Goal: Transaction & Acquisition: Purchase product/service

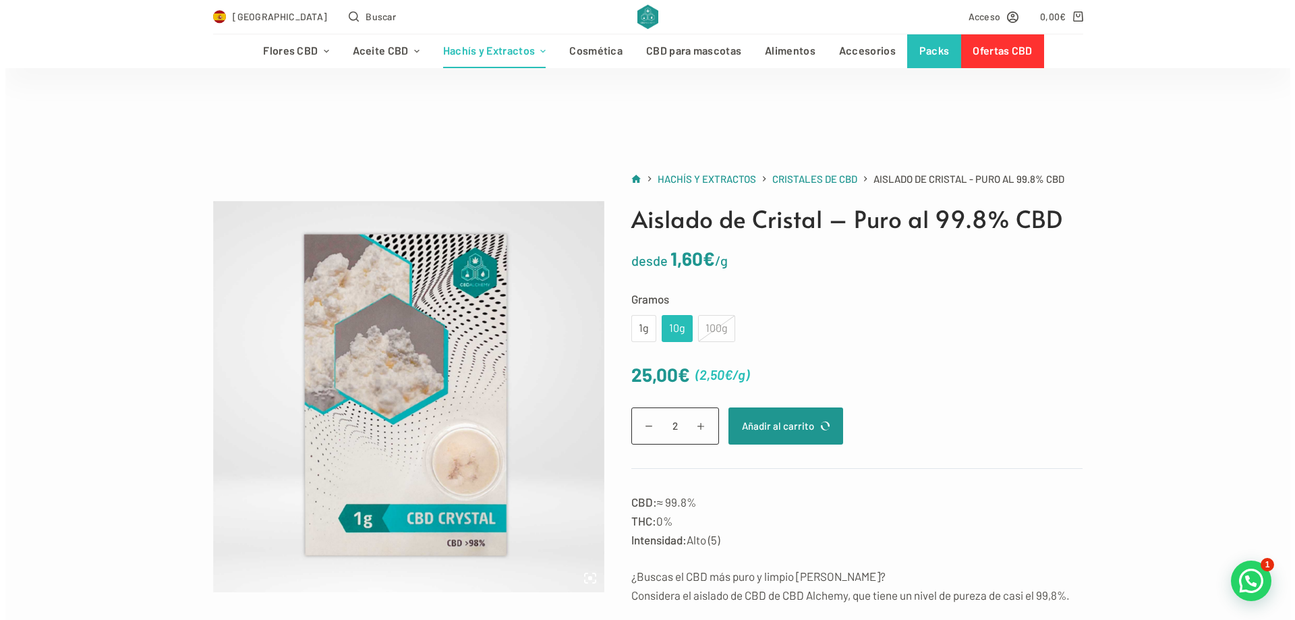
scroll to position [67, 0]
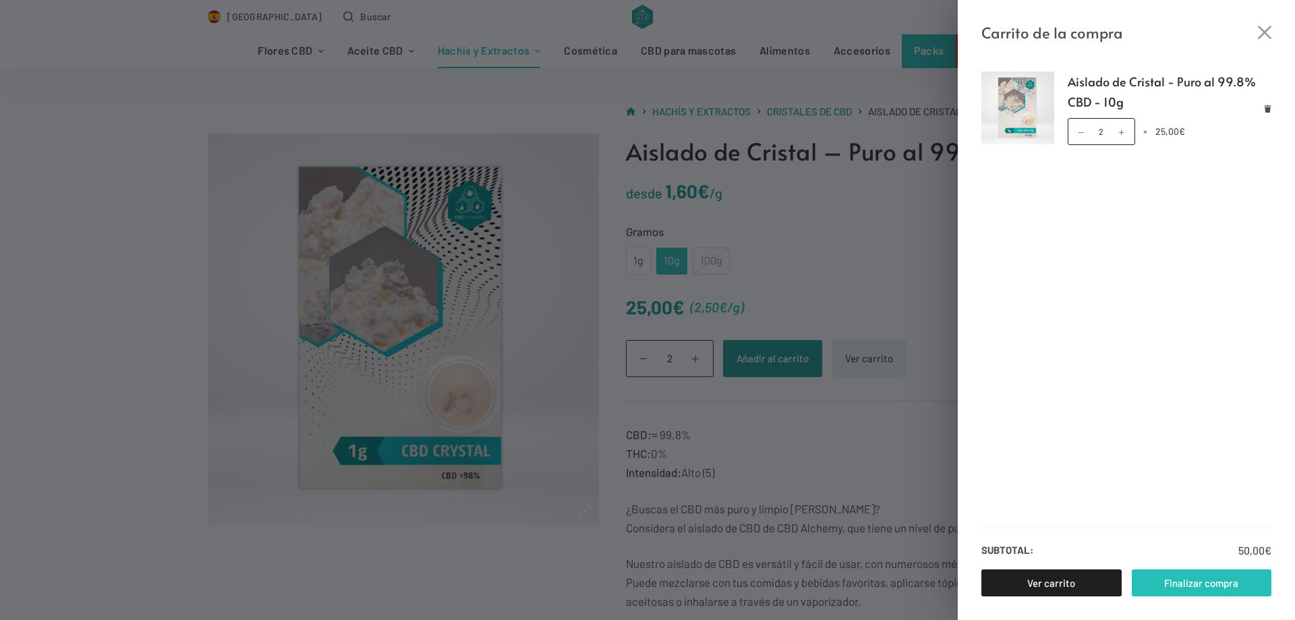
click at [1164, 574] on link "Finalizar compra" at bounding box center [1201, 582] width 140 height 27
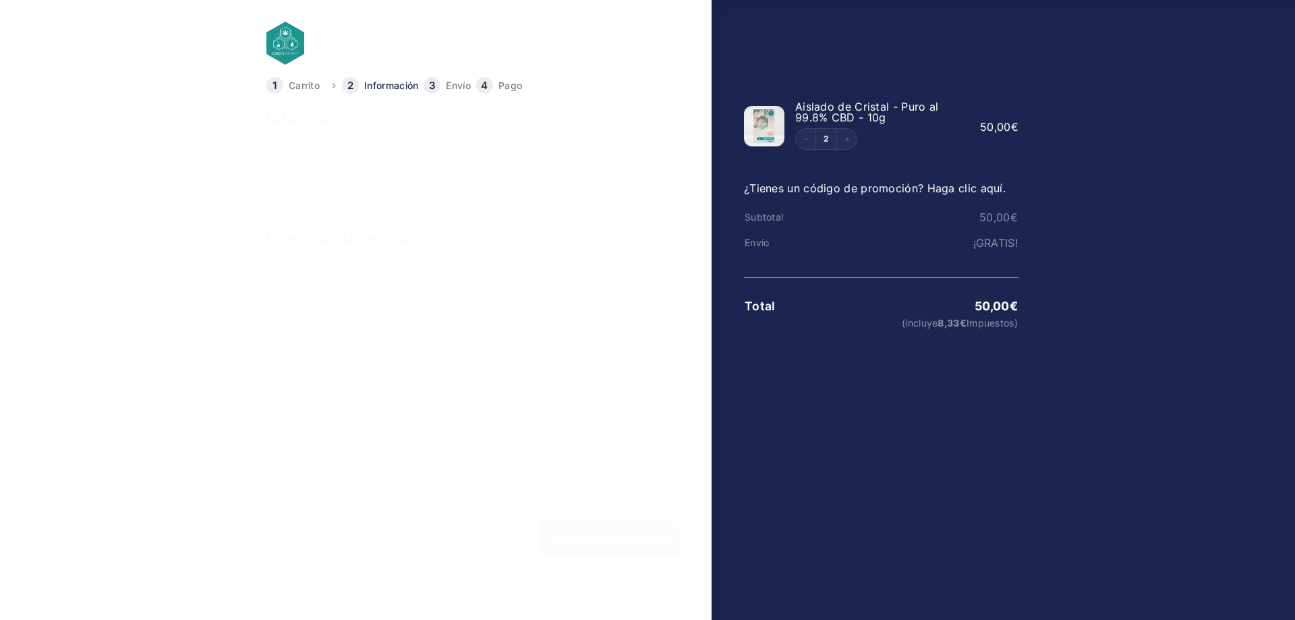
select select "B"
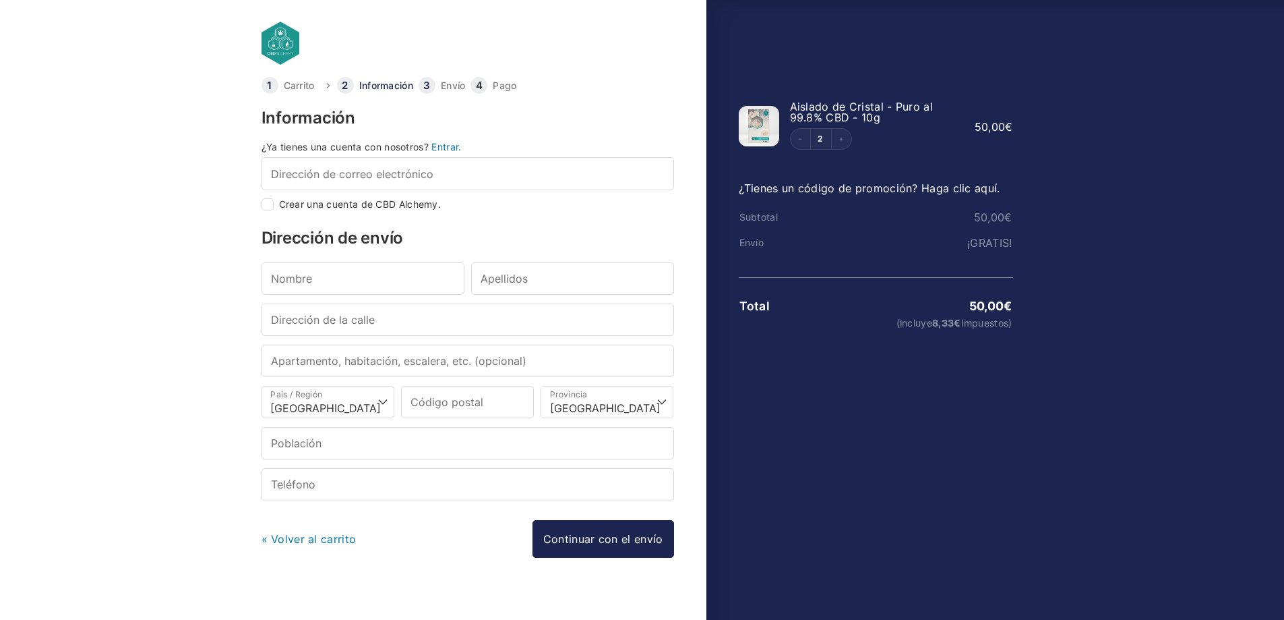
click at [268, 204] on input "Crear una cuenta de CBD Alchemy." at bounding box center [268, 204] width 12 height 12
checkbox input "true"
click at [291, 174] on input "Dirección de correo electrónico *" at bounding box center [468, 173] width 413 height 32
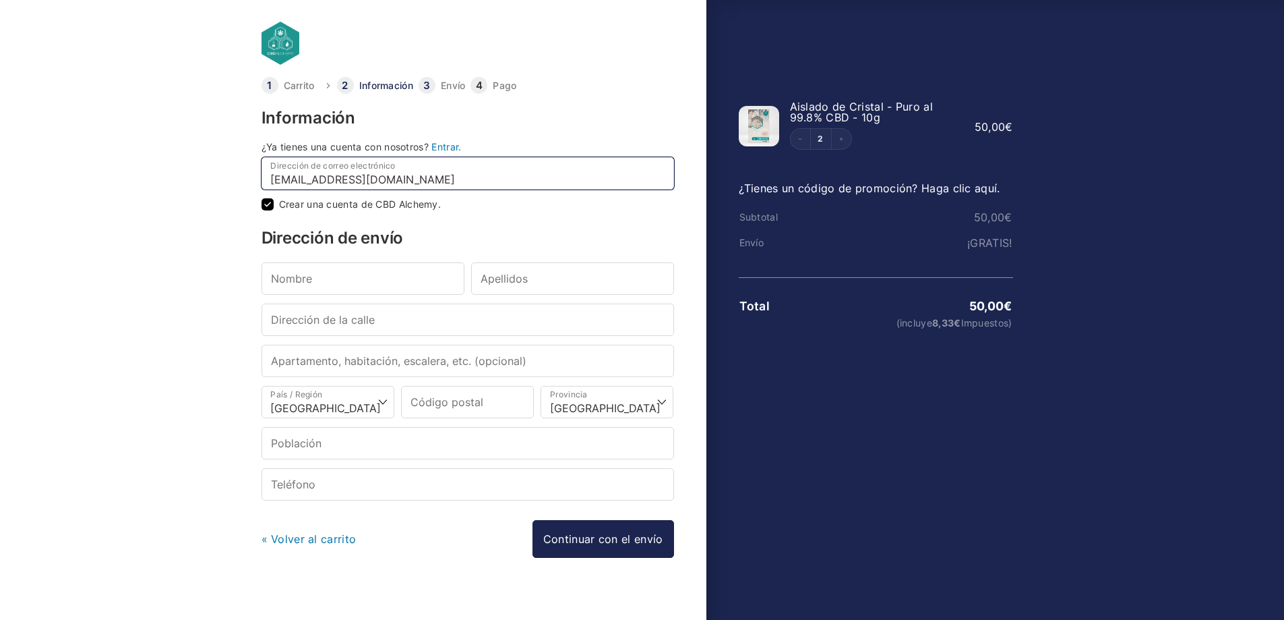
type input "[EMAIL_ADDRESS][DOMAIN_NAME]"
click at [63, 280] on body "Carrito Información Envío Pago Información ¿Ya tienes una cuenta con nosotros? …" at bounding box center [642, 288] width 1284 height 576
click at [335, 291] on input "Nombre *" at bounding box center [363, 278] width 203 height 32
type input "raul"
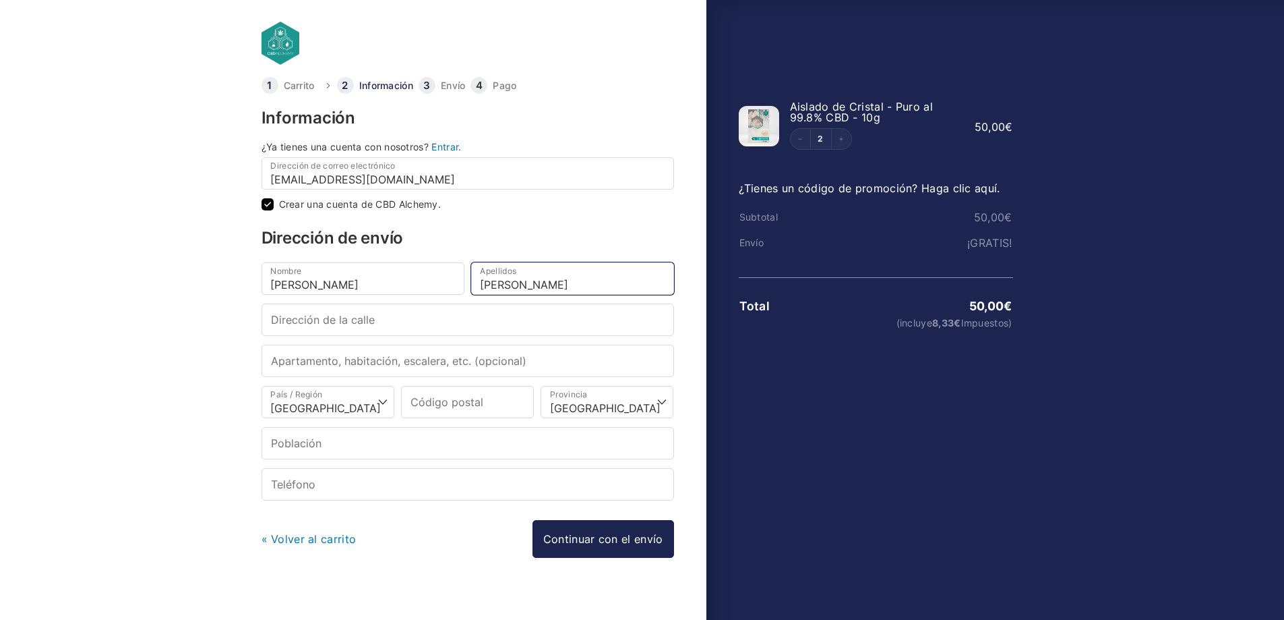
type input "godoy sanvidal"
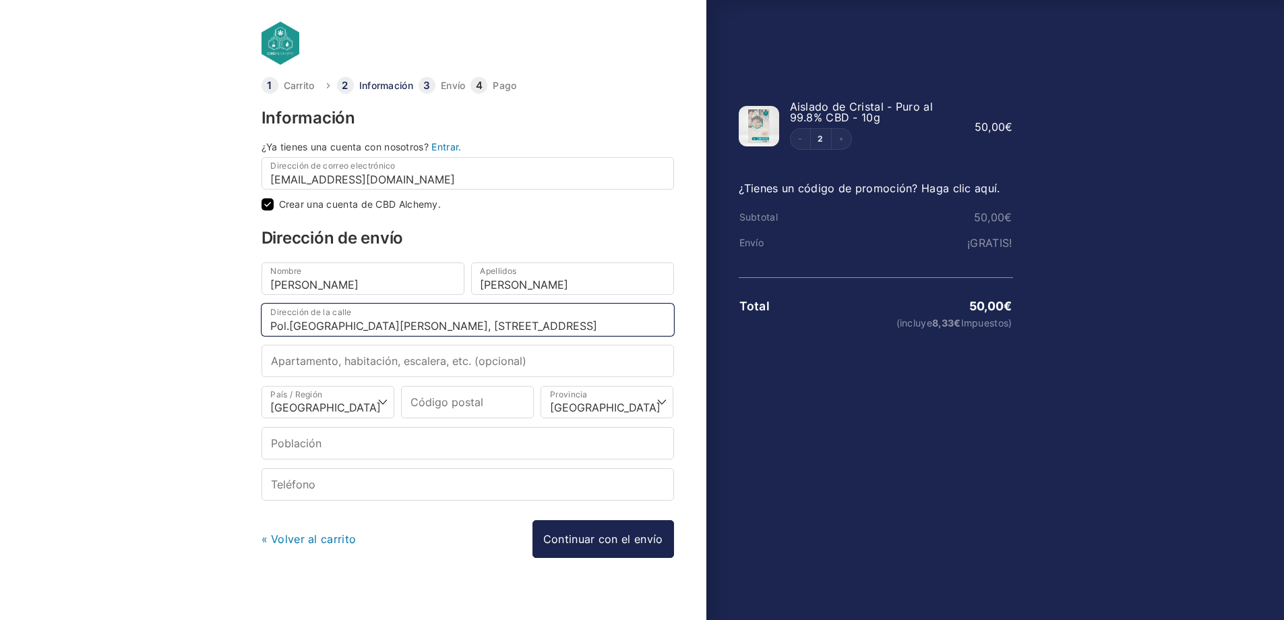
type input "Pol.[GEOGRAPHIC_DATA], [STREET_ADDRESS]"
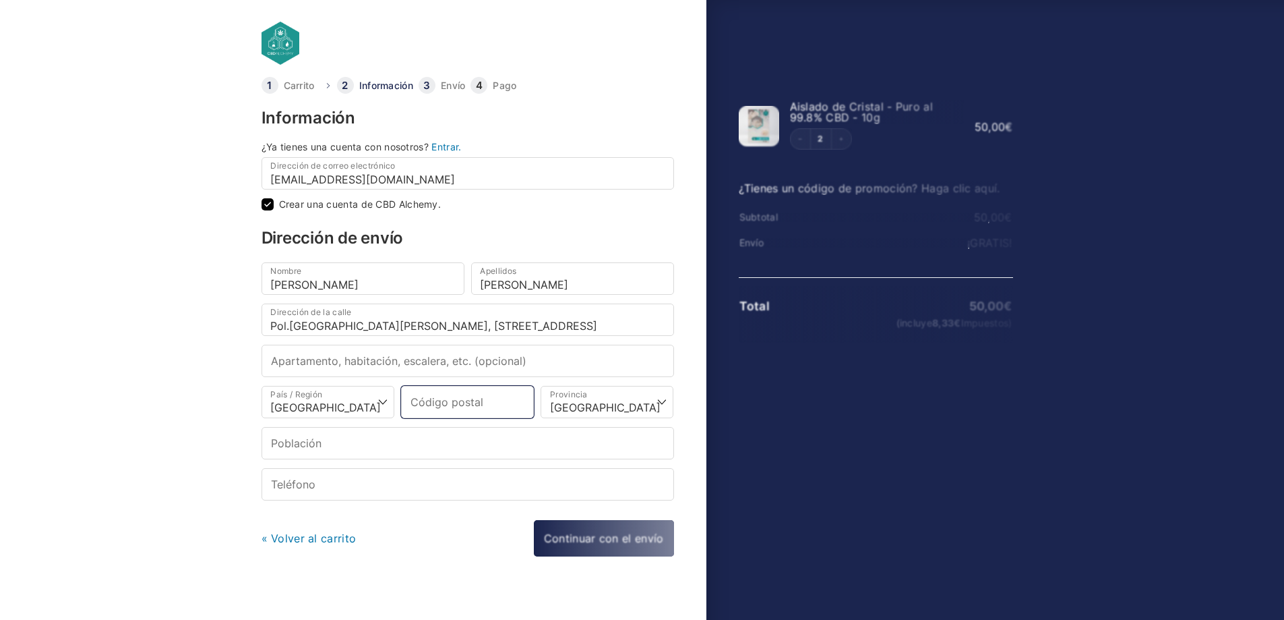
click at [438, 392] on input "Código postal *" at bounding box center [467, 402] width 133 height 32
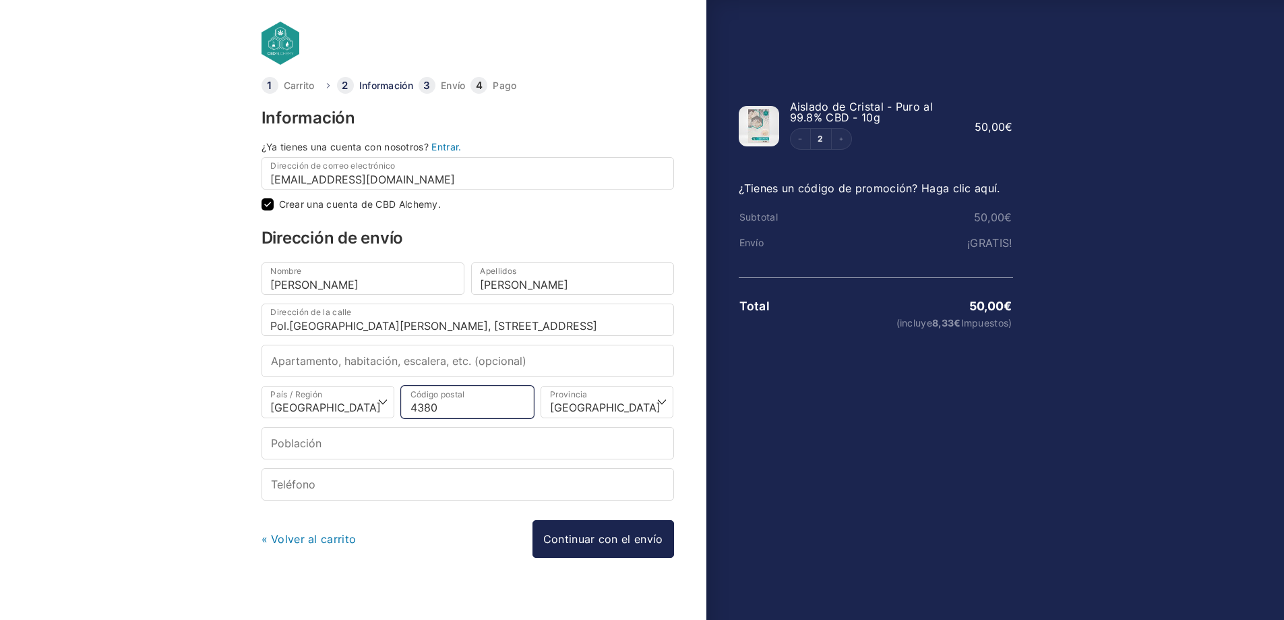
type input "43800"
select select
type input "Valls"
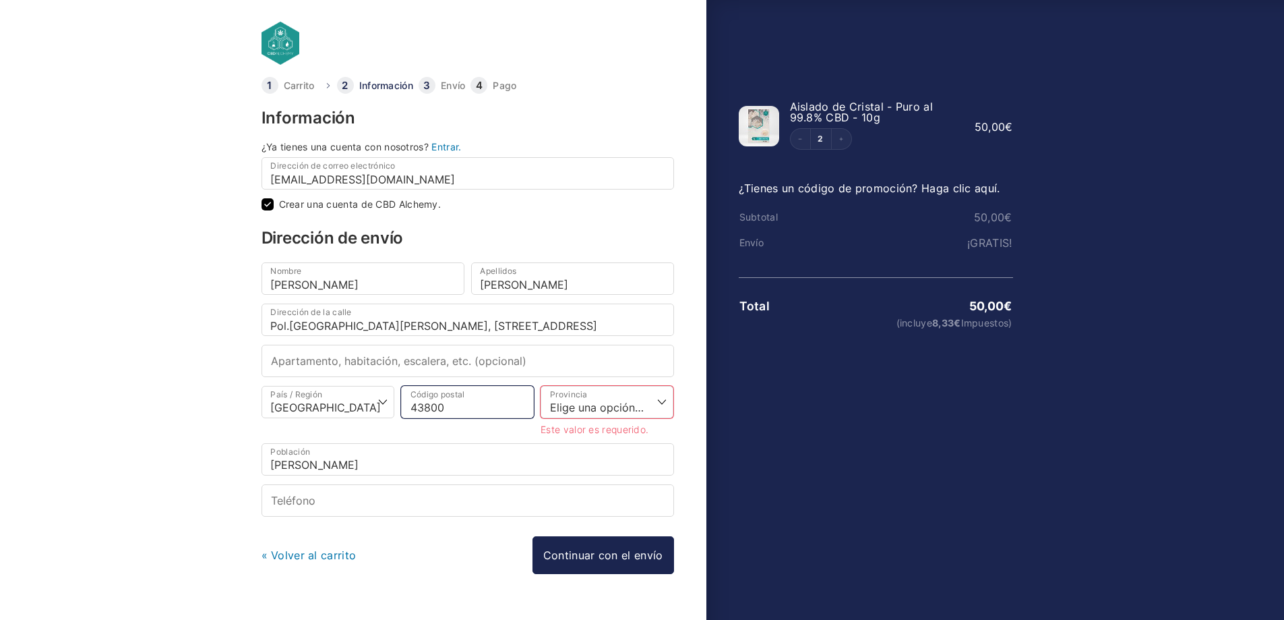
type input "43800"
click at [649, 393] on select "Elige una opción… La Coruña Álava Albacete Alicante Almería Asturias Ávila Bada…" at bounding box center [607, 402] width 133 height 32
select select "T"
click at [541, 386] on select "Elige una opción… La Coruña Álava Albacete Alicante Almería Asturias Ávila Bada…" at bounding box center [607, 402] width 133 height 32
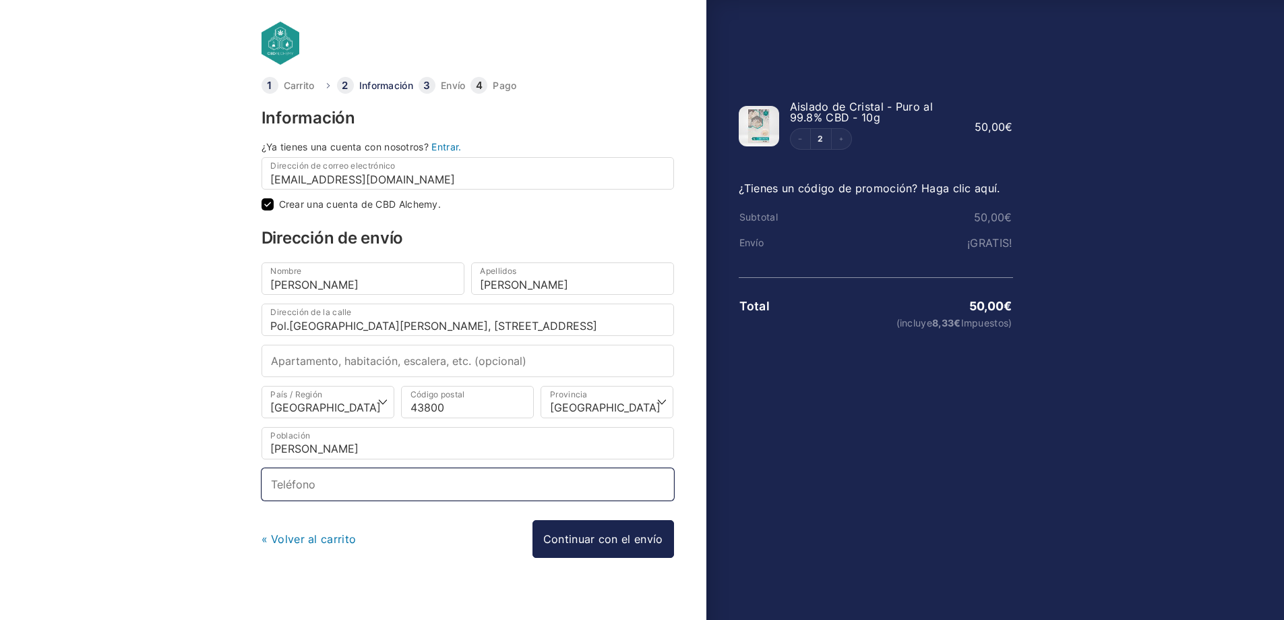
click at [349, 486] on input "Teléfono *" at bounding box center [468, 484] width 413 height 32
type input "656289265"
click at [959, 185] on link "¿Tienes un código de promoción? Haga clic aquí." at bounding box center [870, 187] width 262 height 13
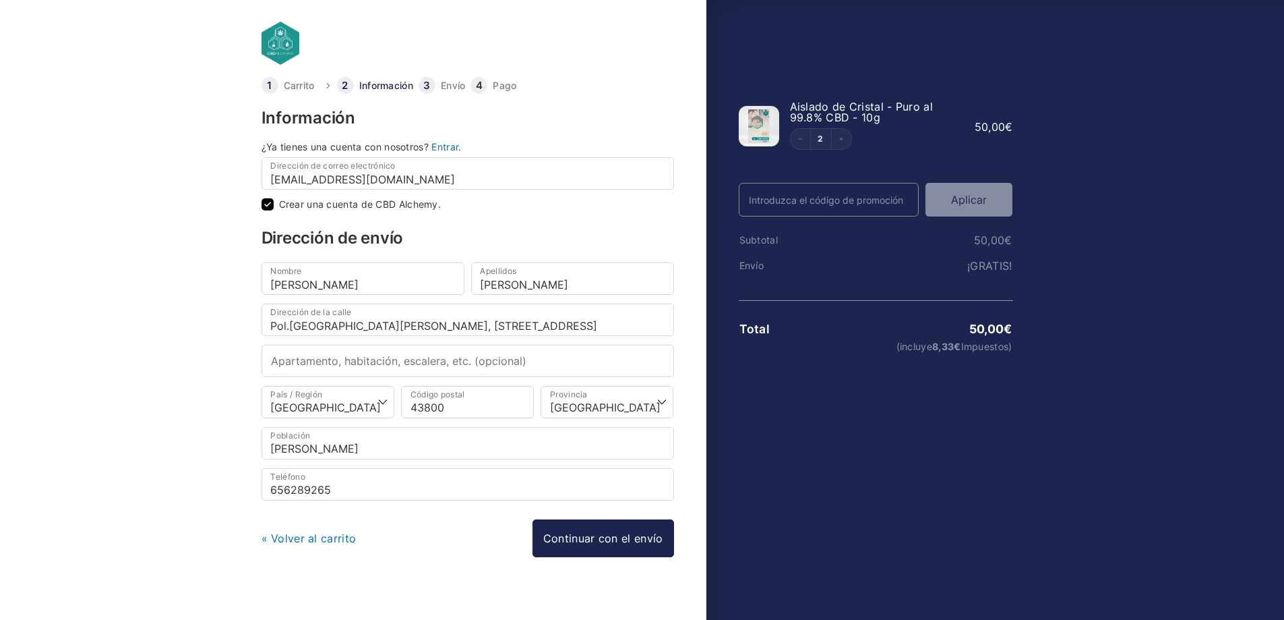
click at [866, 196] on input "Código Promo" at bounding box center [829, 200] width 181 height 34
type input "WELCOME25"
click at [956, 202] on button "Aplicar" at bounding box center [969, 200] width 87 height 34
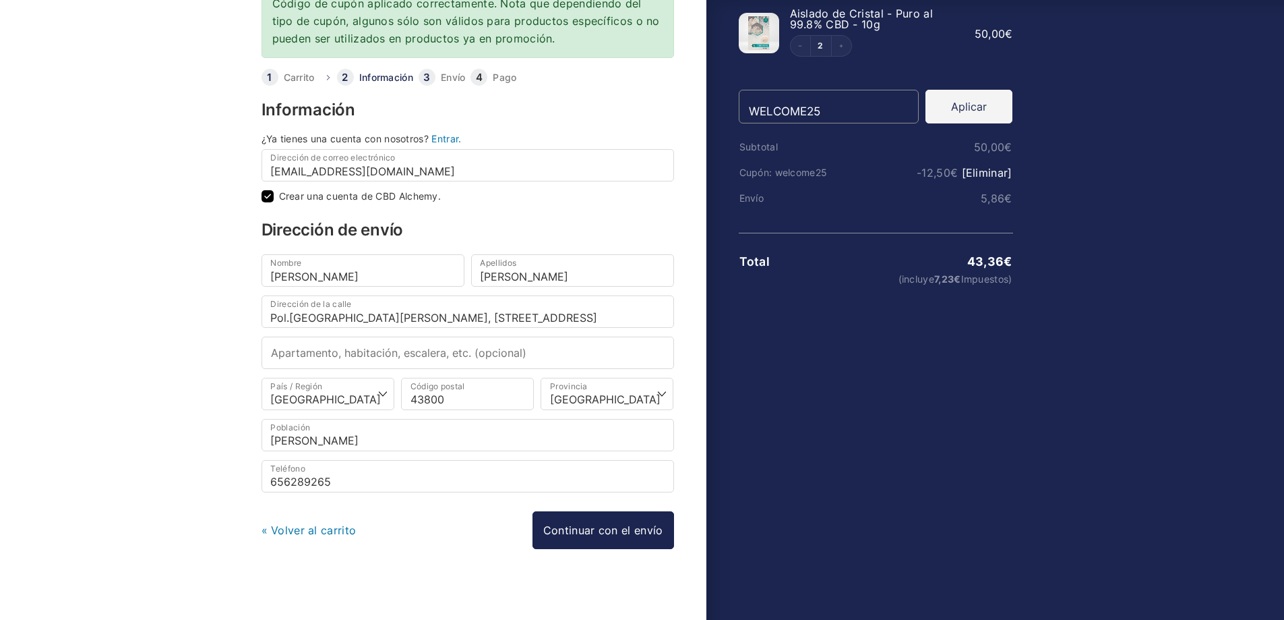
scroll to position [101, 0]
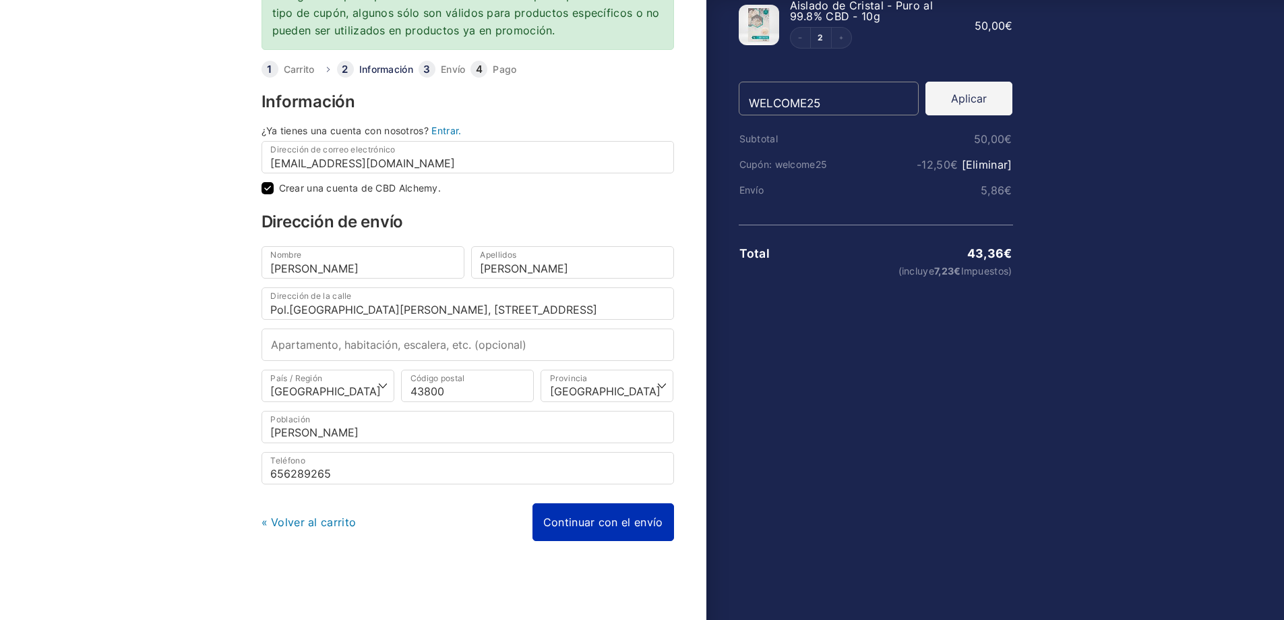
click at [598, 531] on link "Continuar con el envío" at bounding box center [604, 522] width 142 height 38
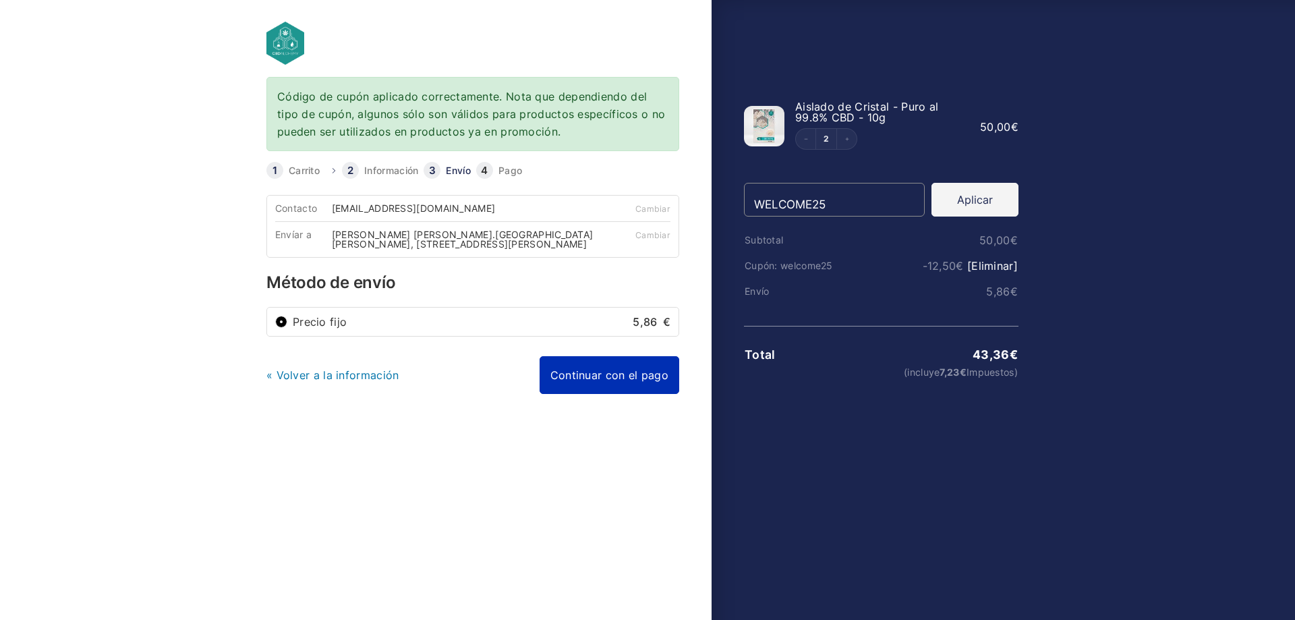
click at [616, 381] on link "Continuar con el pago" at bounding box center [609, 375] width 140 height 38
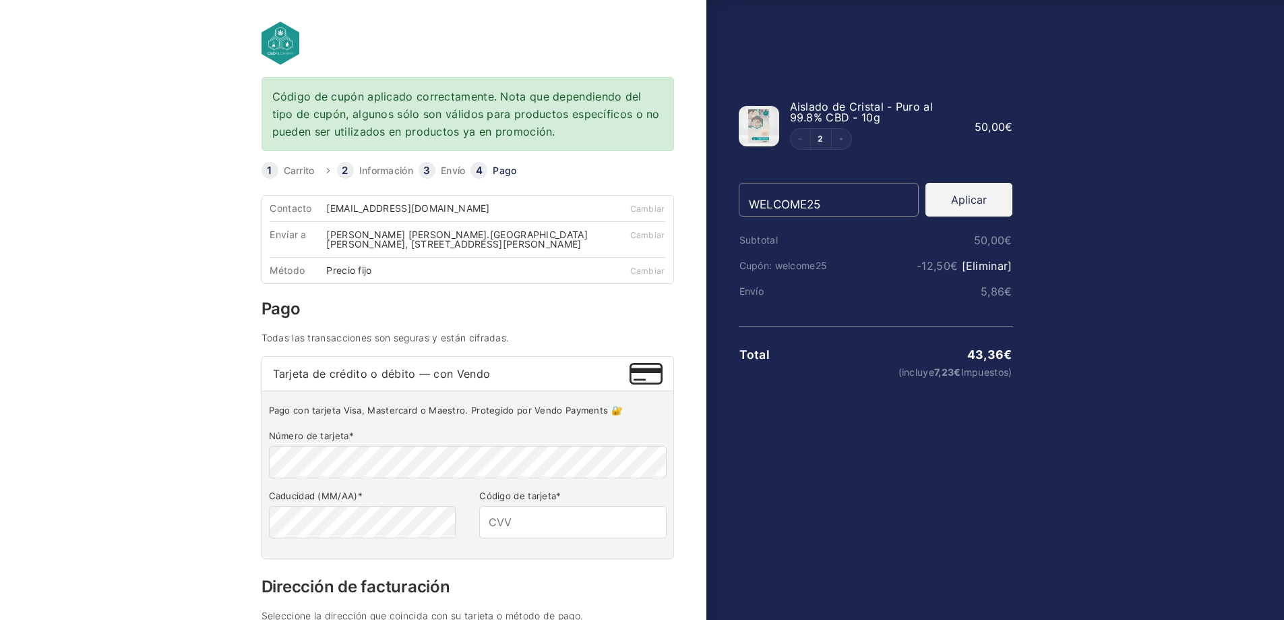
click at [558, 537] on fieldset "Número de tarjeta * Caducidad (MM/AA) * Código de tarjeta *" at bounding box center [468, 485] width 398 height 119
click at [554, 525] on input "Código de tarjeta *" at bounding box center [572, 522] width 187 height 32
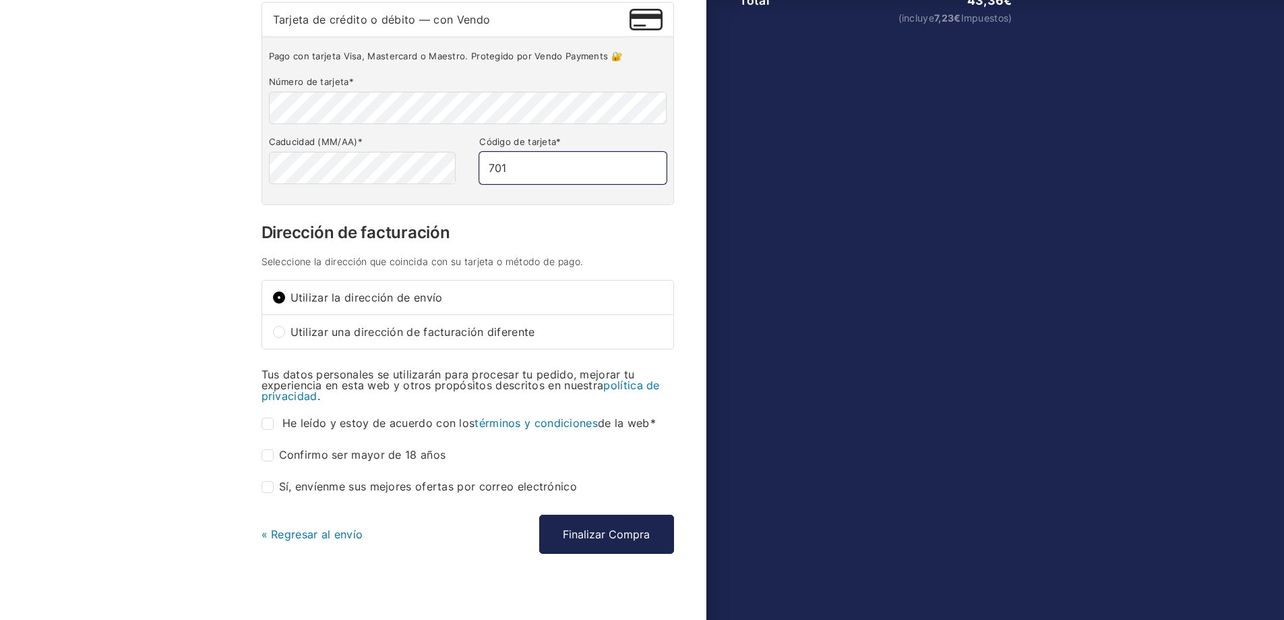
scroll to position [367, 0]
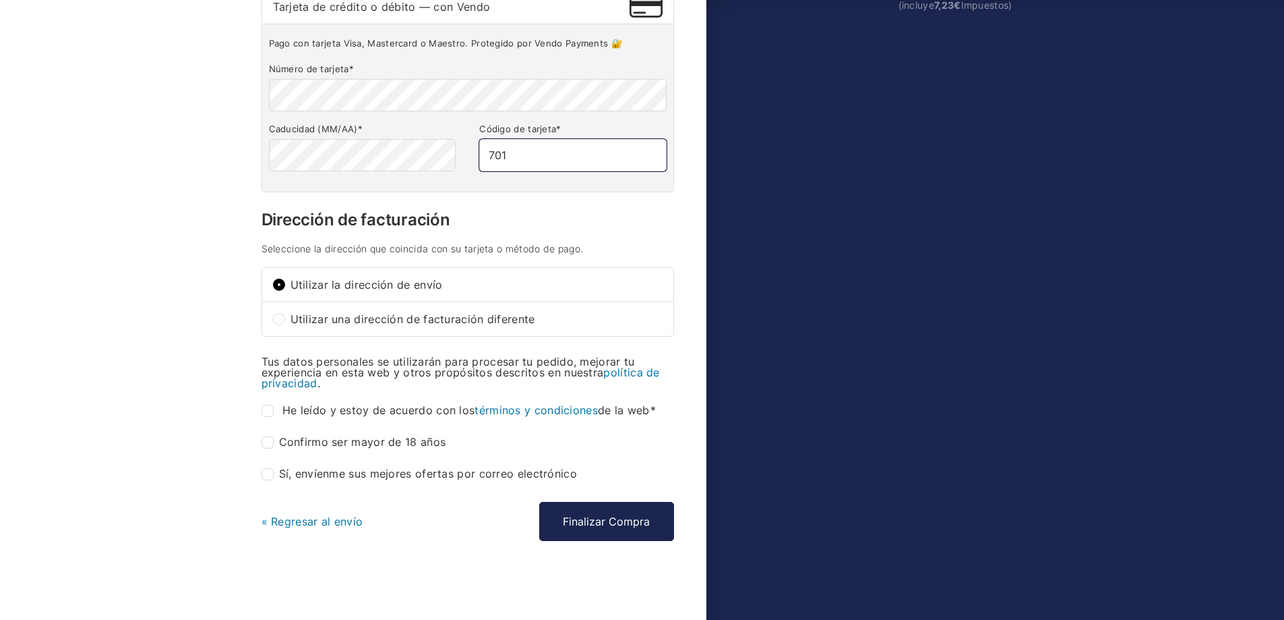
type input "701"
click at [271, 405] on input "He leído y estoy de acuerdo con los términos y condiciones de la web *" at bounding box center [268, 411] width 12 height 12
checkbox input "true"
click at [272, 441] on input "Confirmo ser mayor de 18 años *" at bounding box center [268, 442] width 12 height 12
checkbox input "true"
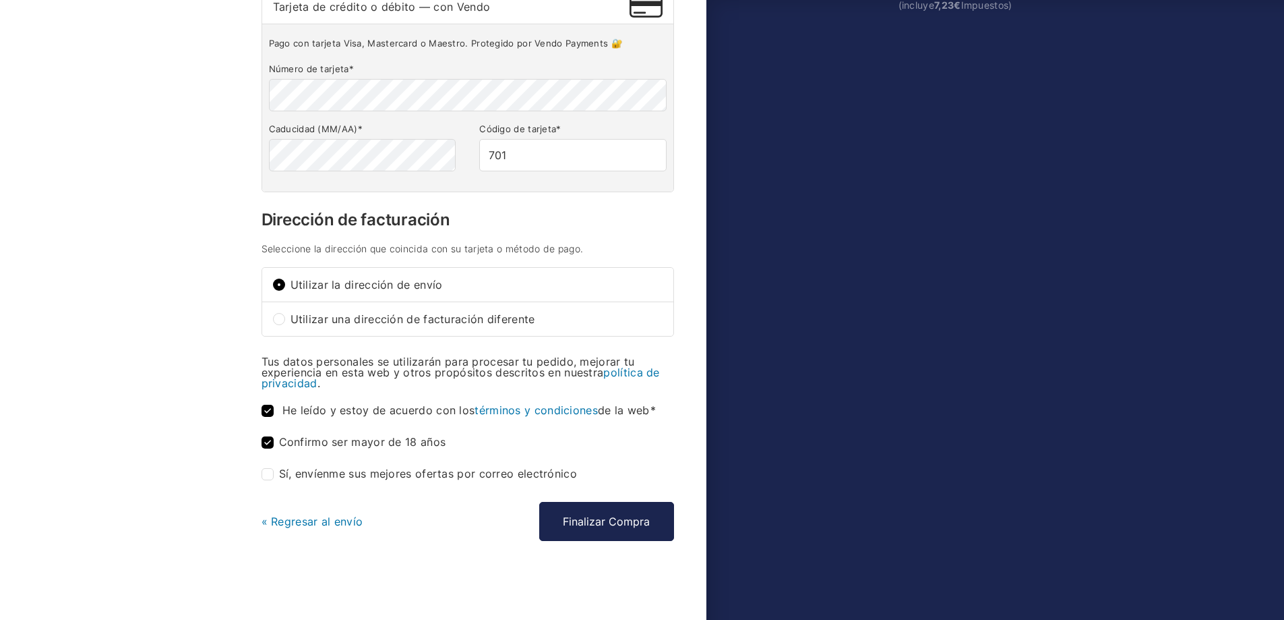
click at [272, 473] on input "Sí, envíenme sus mejores ofertas por correo electrónico (opcional)" at bounding box center [268, 474] width 12 height 12
checkbox input "true"
click at [627, 518] on button "Finalizar Compra" at bounding box center [606, 521] width 135 height 39
